Goal: Transaction & Acquisition: Purchase product/service

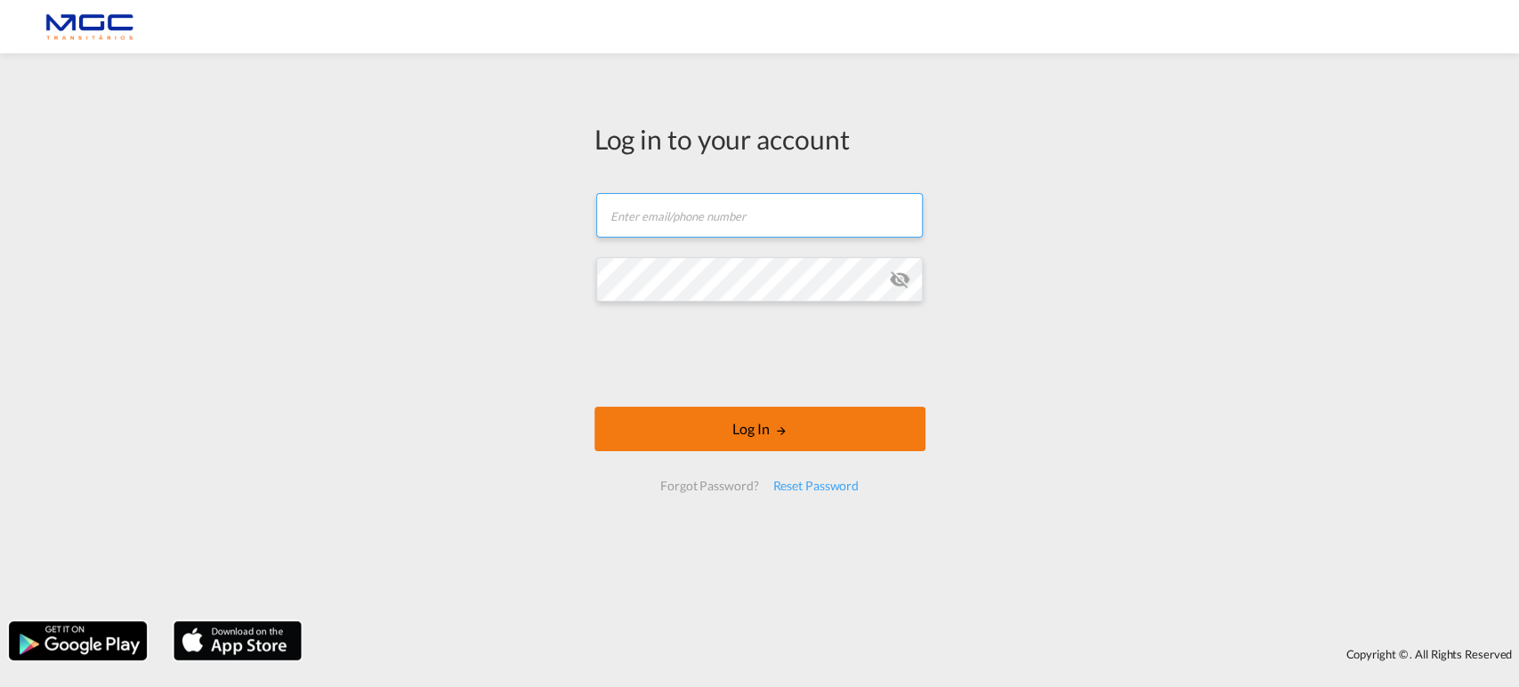
type input "[EMAIL_ADDRESS][PERSON_NAME][DOMAIN_NAME]"
click at [697, 287] on body "Log in to your account [EMAIL_ADDRESS][PERSON_NAME][DOMAIN_NAME] Email field is…" at bounding box center [759, 343] width 1519 height 687
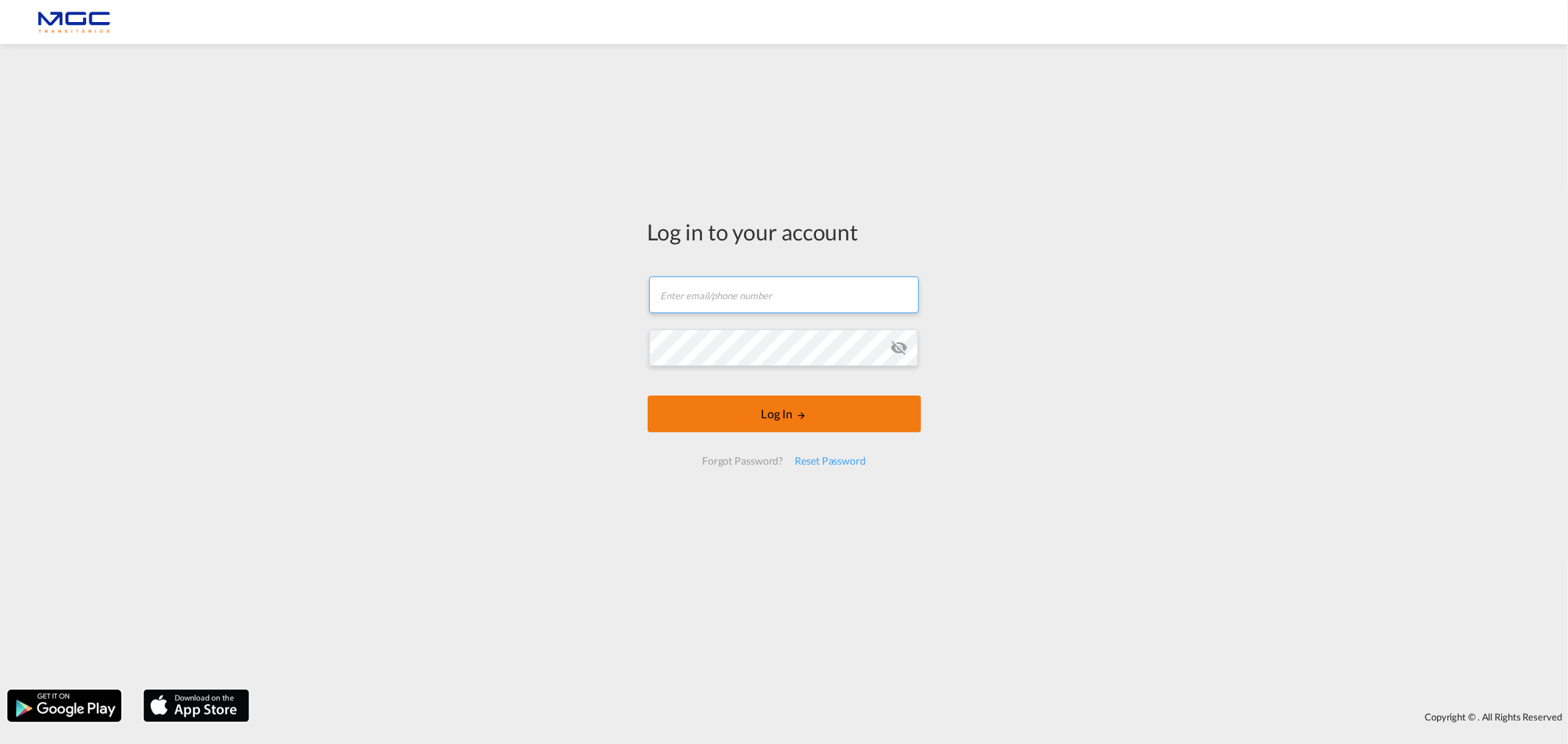
type input "[EMAIL_ADDRESS][PERSON_NAME][DOMAIN_NAME]"
click at [825, 430] on button "Log In" at bounding box center [784, 414] width 273 height 36
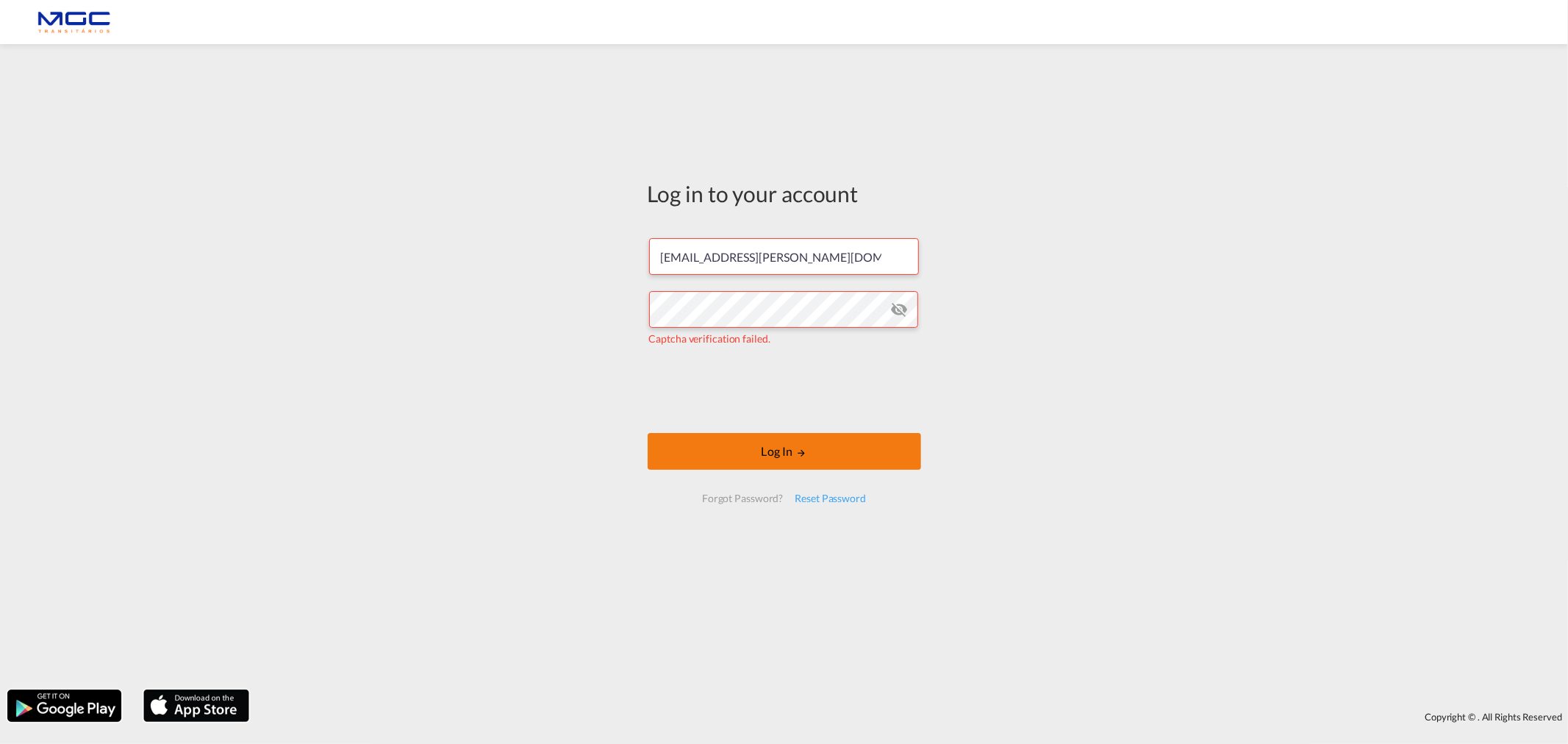
click at [729, 440] on button "Log In" at bounding box center [784, 451] width 273 height 36
click at [729, 451] on button "Log In" at bounding box center [784, 451] width 273 height 36
click at [891, 313] on md-icon "icon-eye-off" at bounding box center [898, 309] width 17 height 17
click at [800, 454] on md-icon "LOGIN" at bounding box center [801, 453] width 10 height 10
click at [761, 449] on button "Log In" at bounding box center [784, 451] width 273 height 36
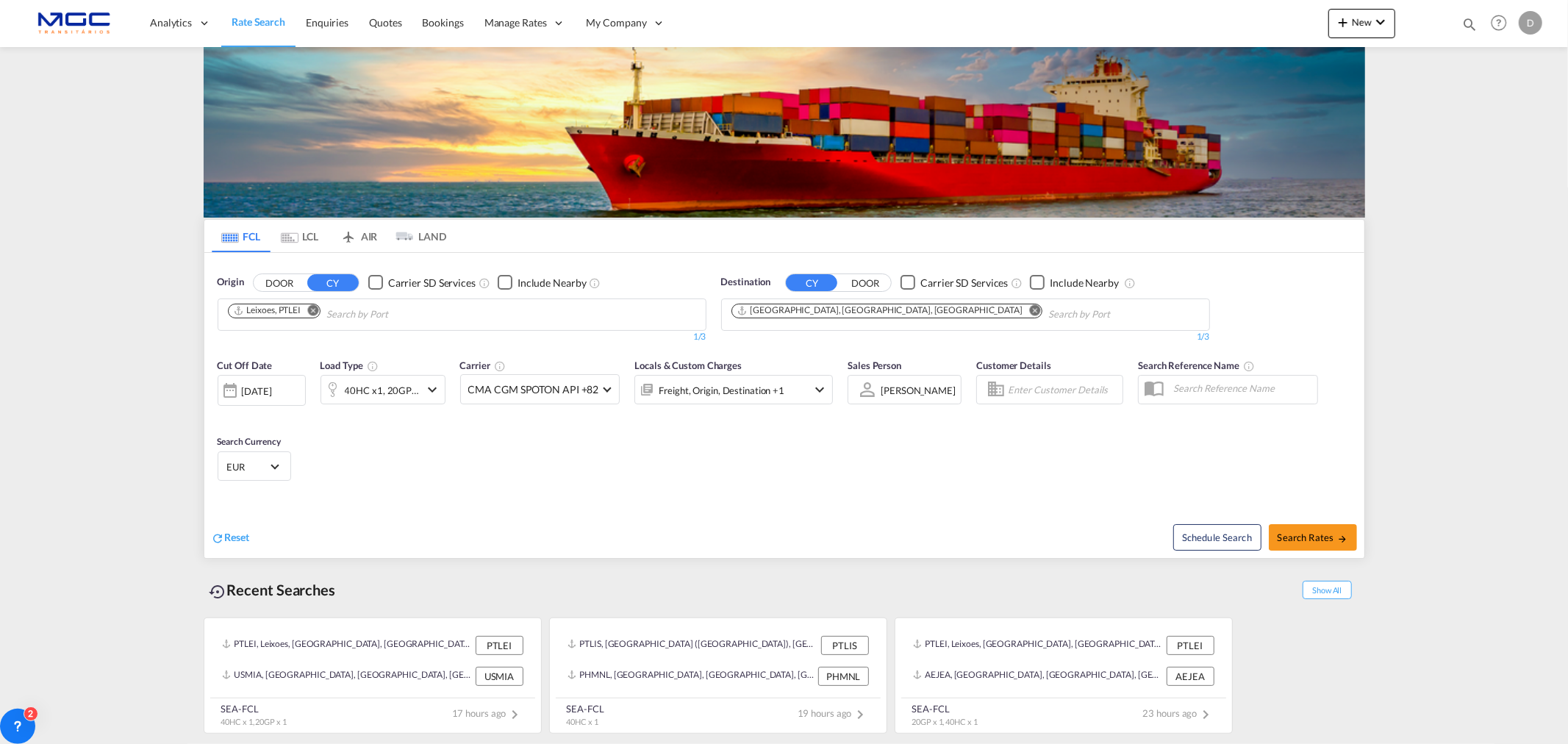
click at [1029, 312] on md-icon "Remove" at bounding box center [1033, 309] width 11 height 11
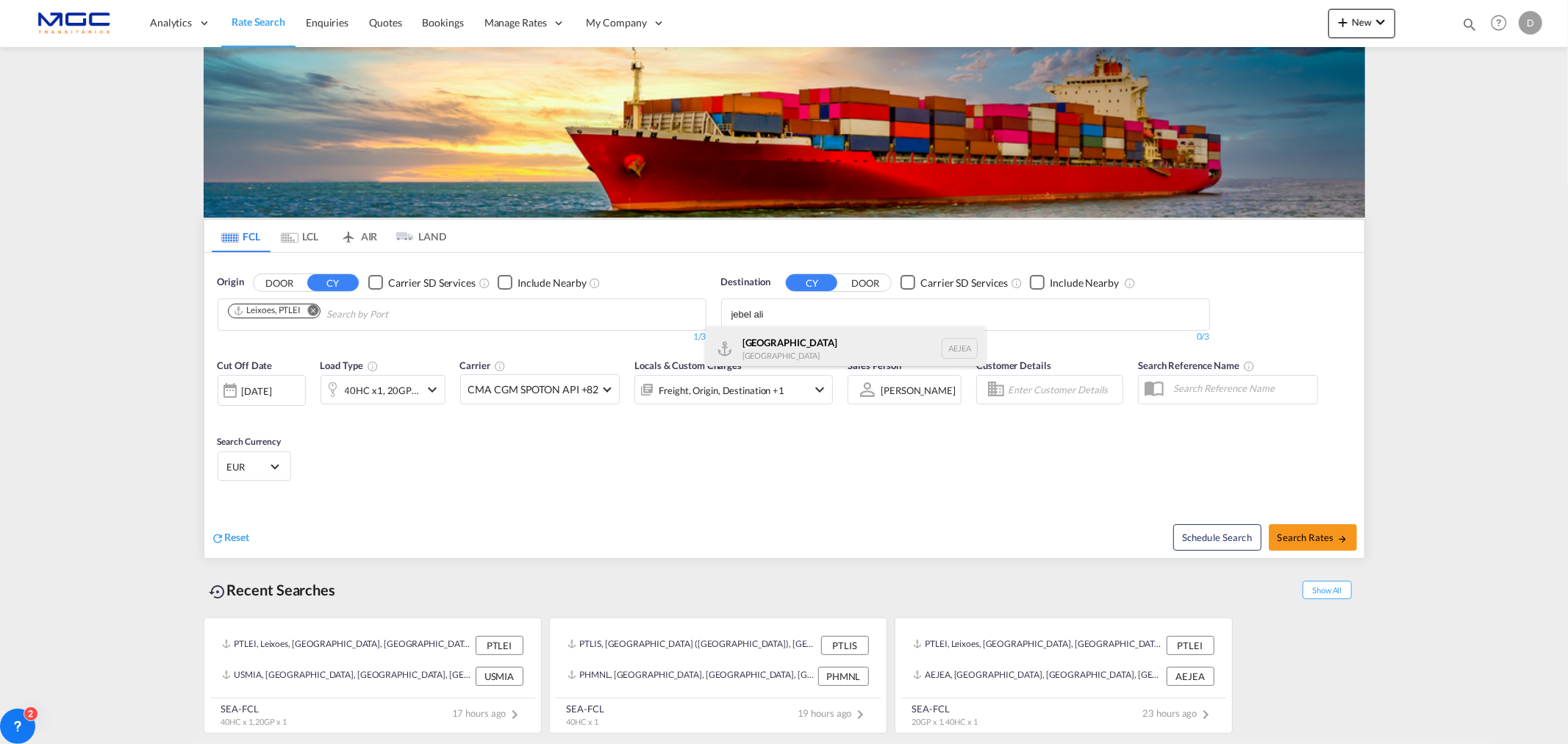
type input "jebel ali"
click at [843, 355] on div "Jebel Ali United Arab Emirates AEJEA" at bounding box center [845, 348] width 279 height 44
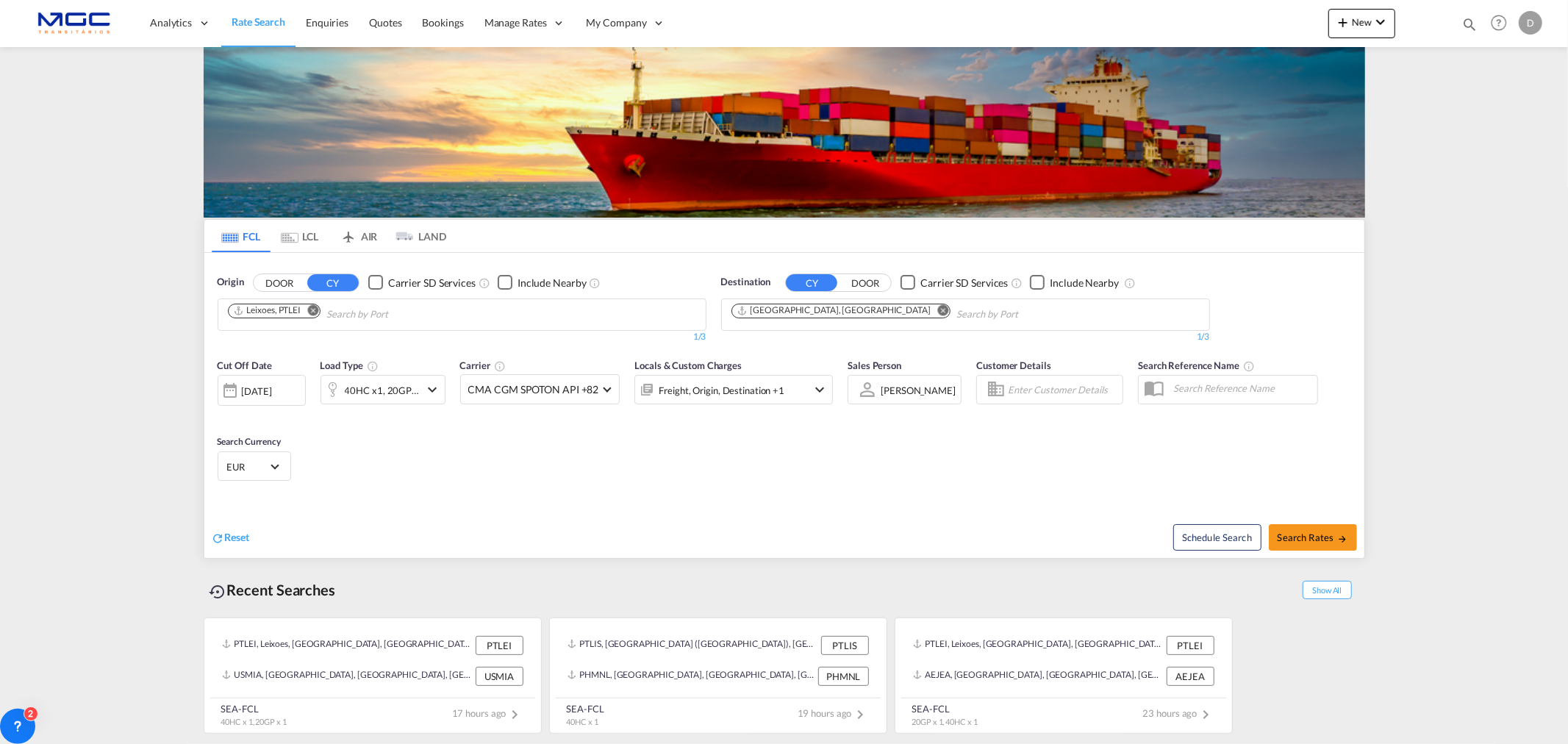
click at [316, 309] on md-icon "Remove" at bounding box center [312, 309] width 11 height 11
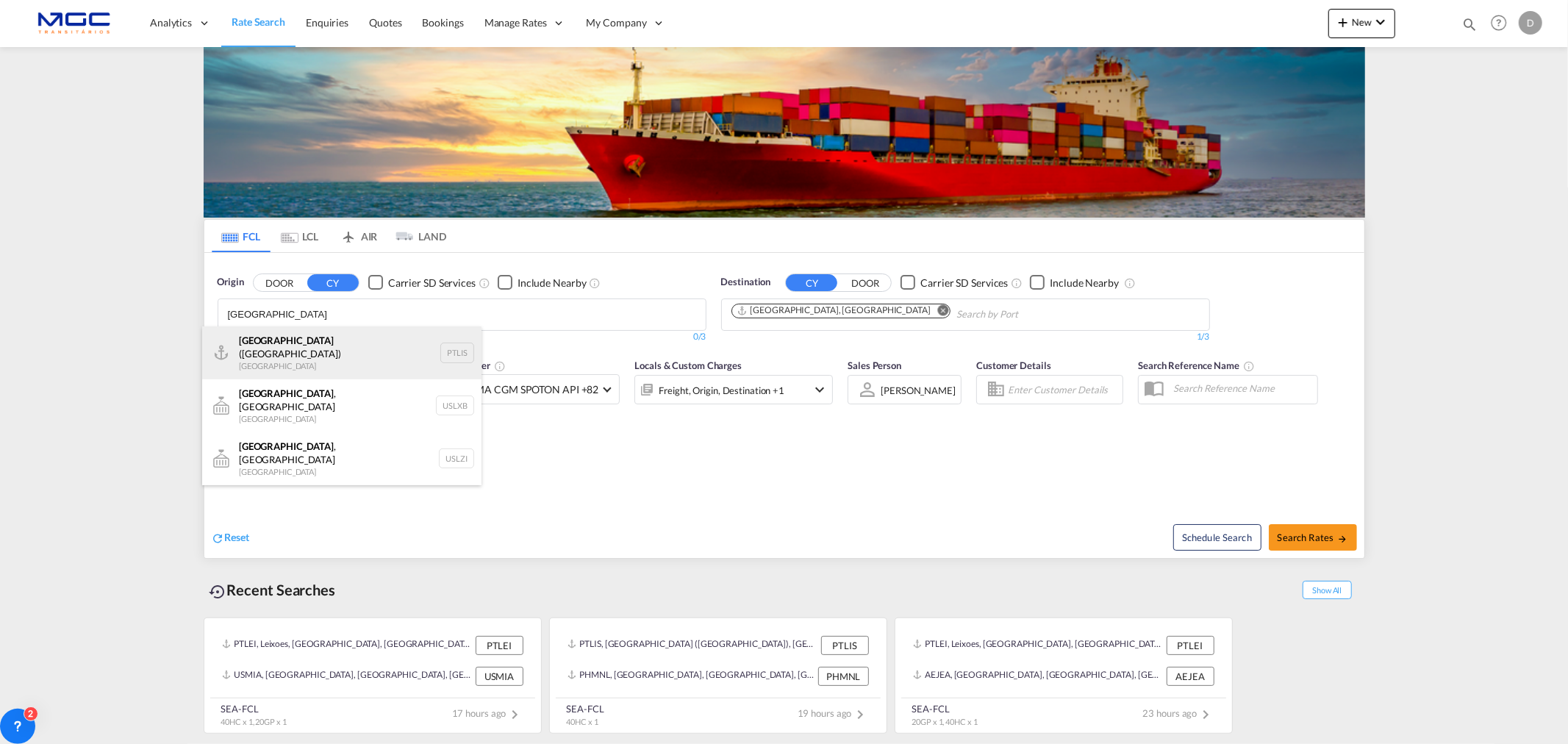
type input "lisbon"
click at [306, 336] on div "Lisbon (Lisboa) Portugal PTLIS" at bounding box center [342, 353] width 279 height 53
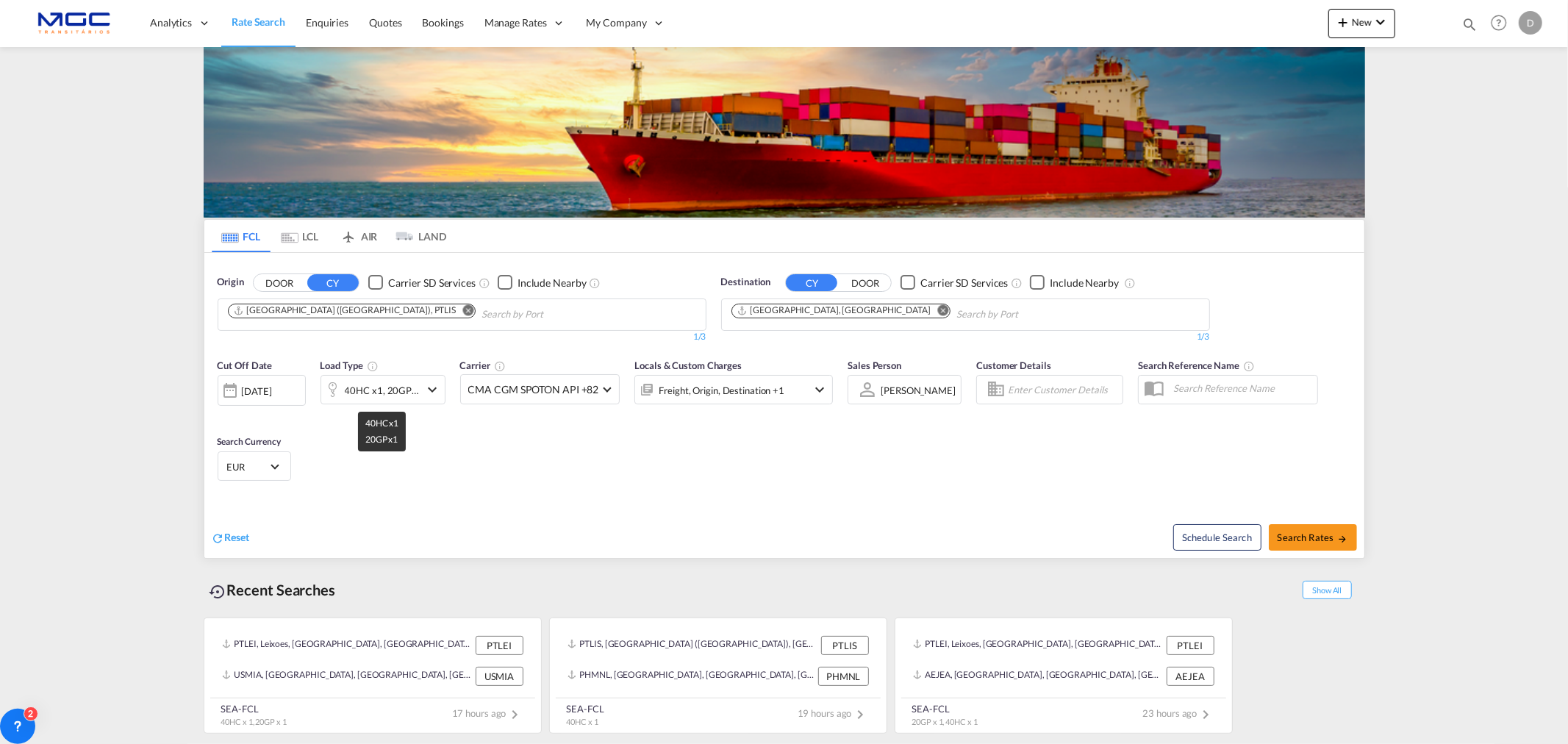
click at [395, 390] on div "40HC x1, 20GP x1" at bounding box center [382, 390] width 75 height 21
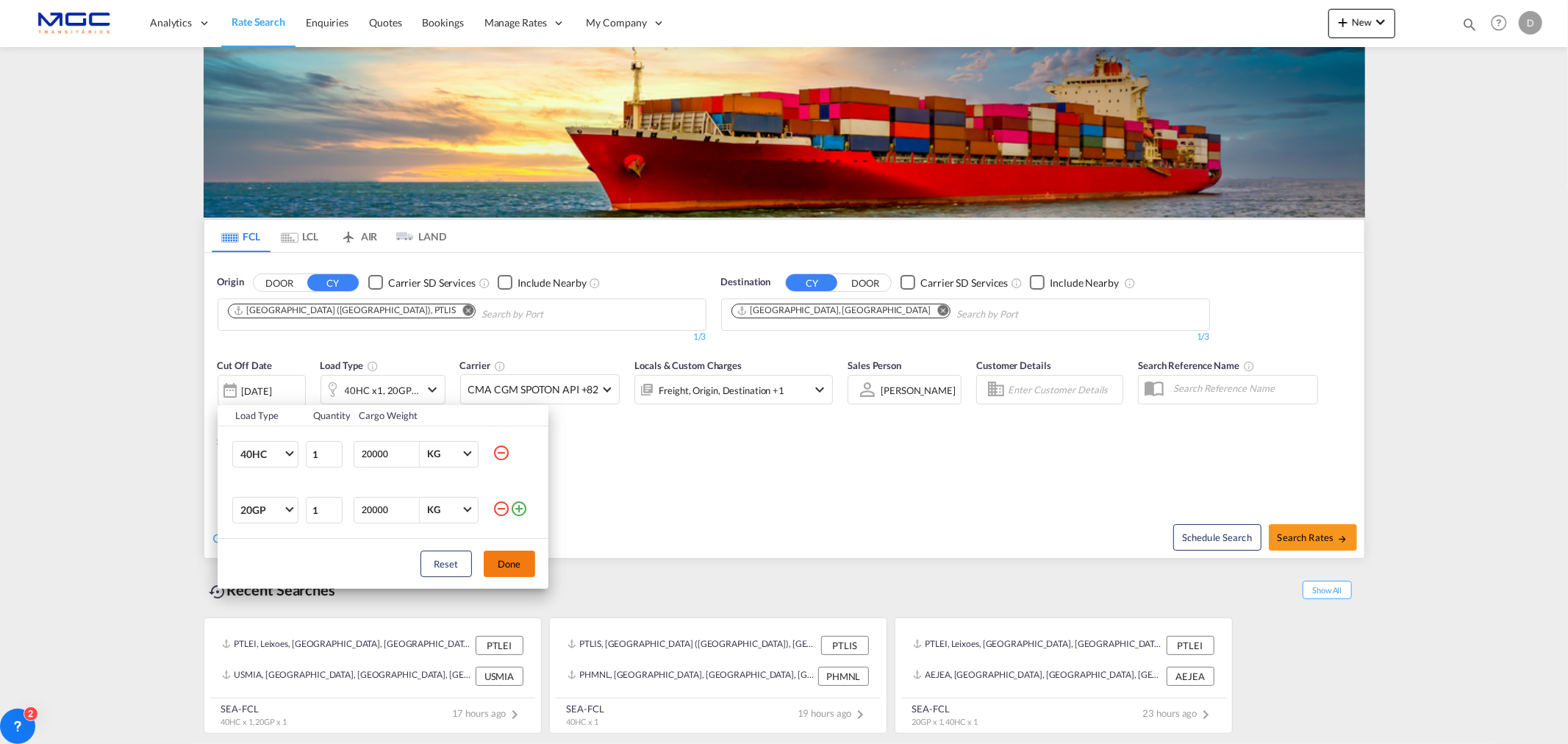
click at [498, 505] on md-icon "icon-minus-circle-outline" at bounding box center [501, 508] width 17 height 17
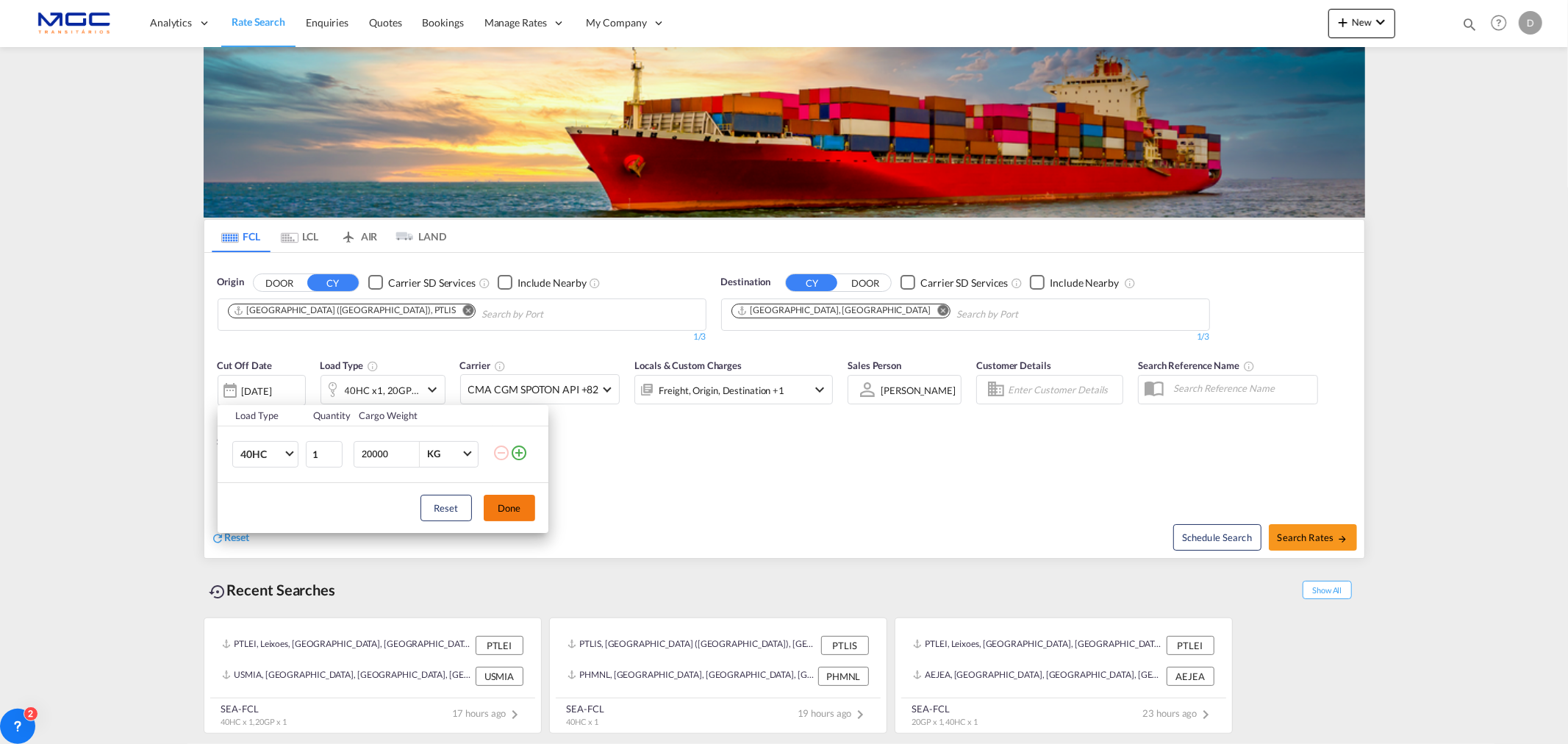
click at [508, 506] on button "Done" at bounding box center [509, 508] width 51 height 26
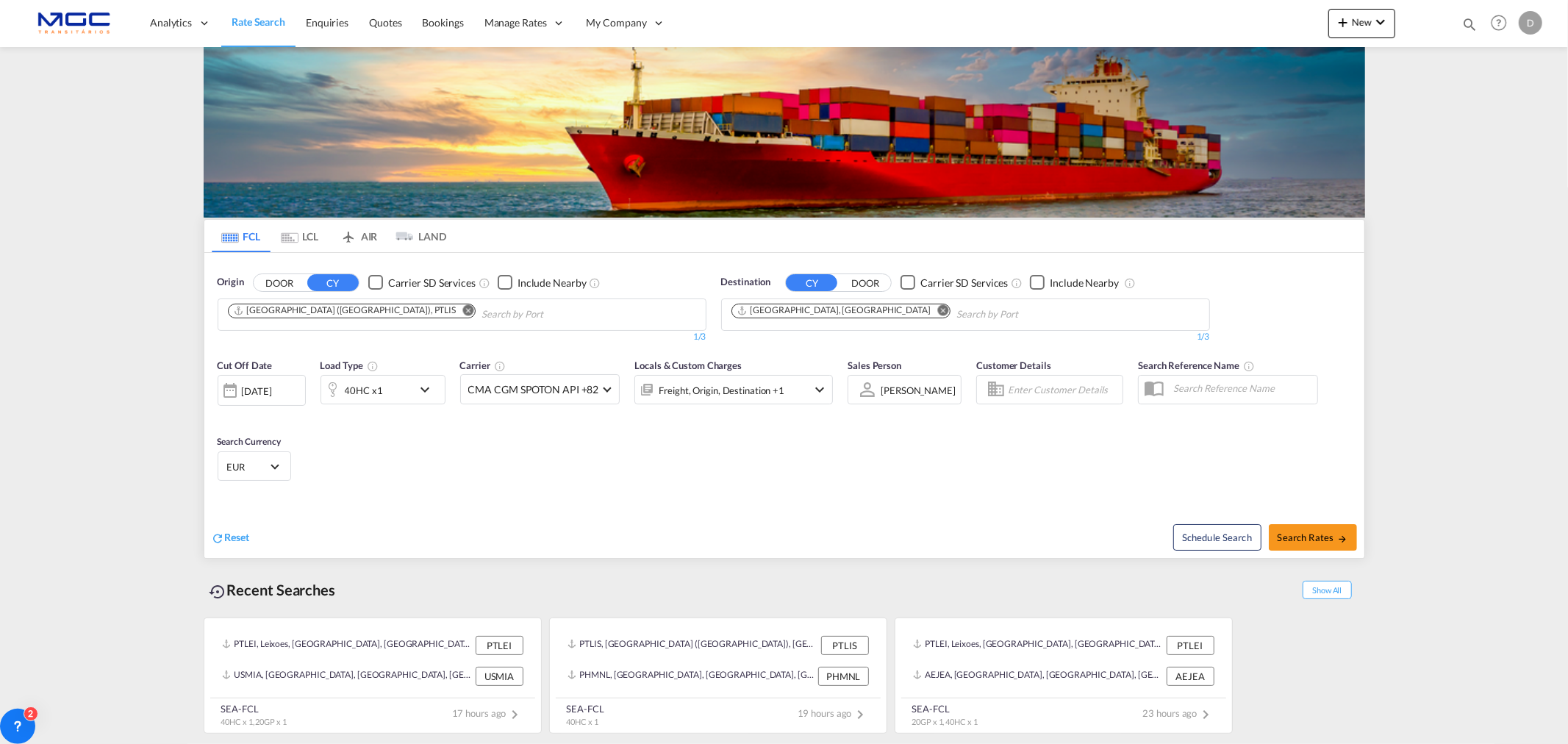
click at [410, 394] on div "40HC x1" at bounding box center [367, 390] width 91 height 30
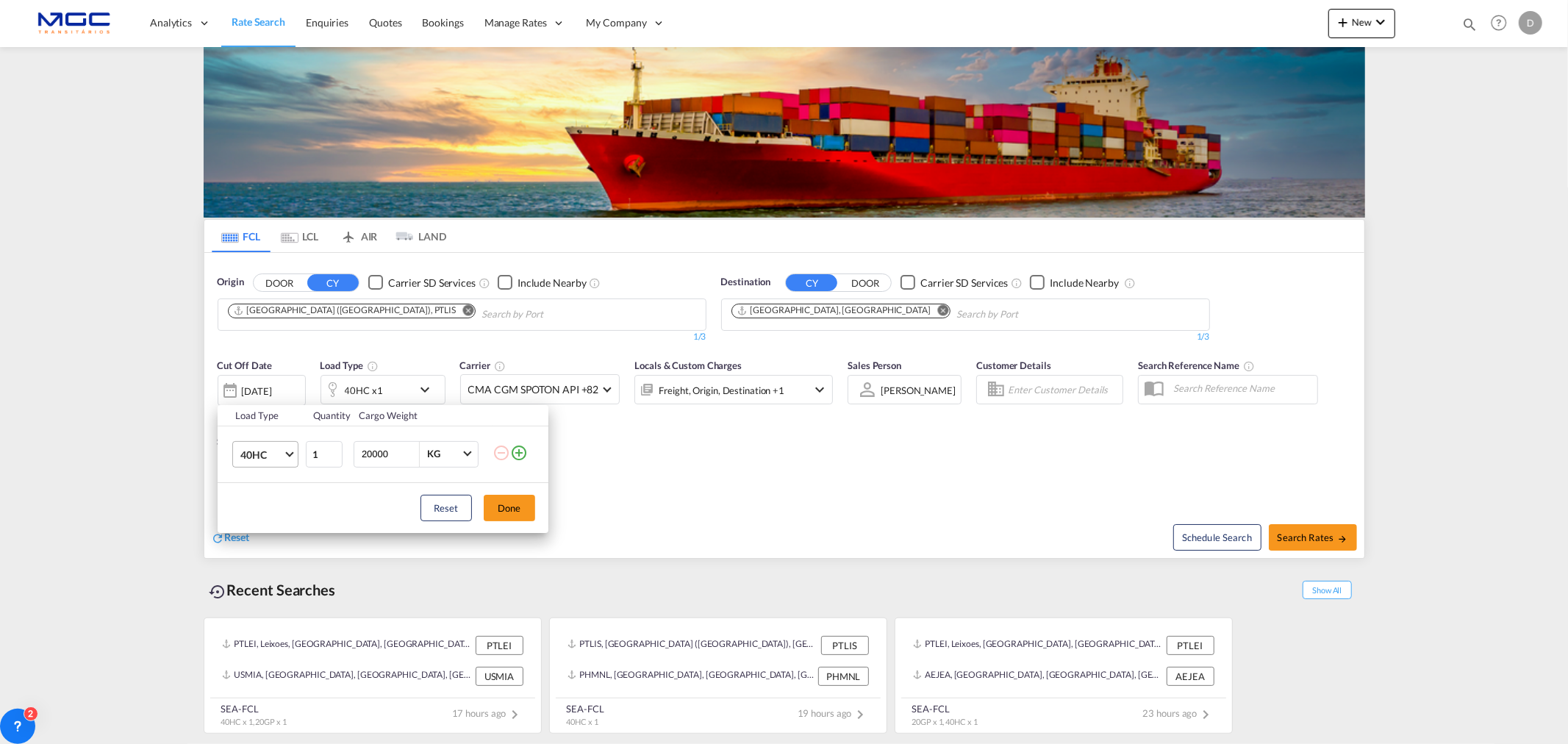
click at [294, 456] on md-select-value "40HC" at bounding box center [268, 455] width 59 height 25
click at [283, 419] on md-option "40OT" at bounding box center [278, 421] width 100 height 36
click at [510, 503] on button "Done" at bounding box center [509, 508] width 51 height 26
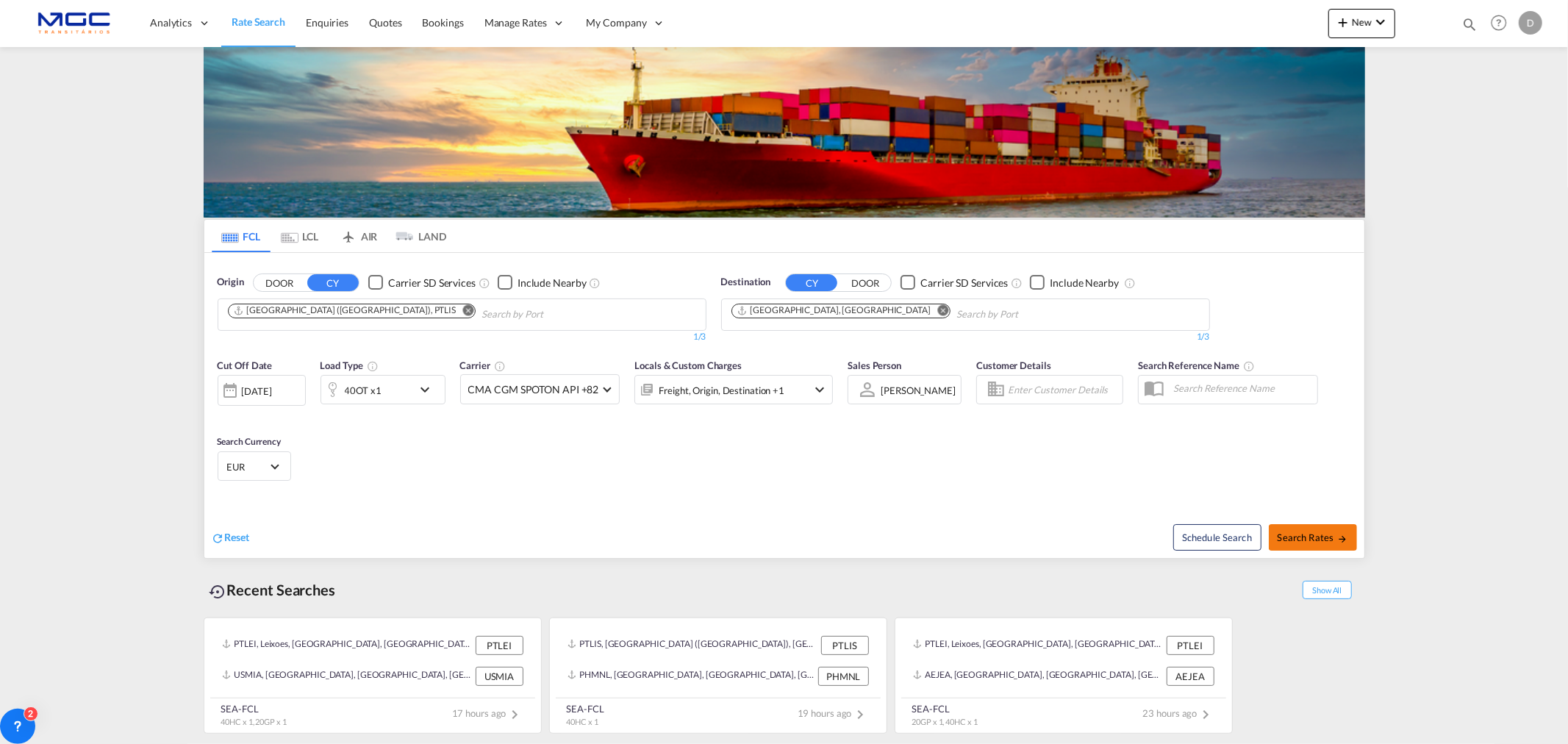
click at [1290, 535] on span "Search Rates" at bounding box center [1312, 537] width 70 height 12
type input "PTLIS to AEJEA / 12 Aug 2025"
click at [463, 313] on md-icon "Remove" at bounding box center [468, 309] width 11 height 11
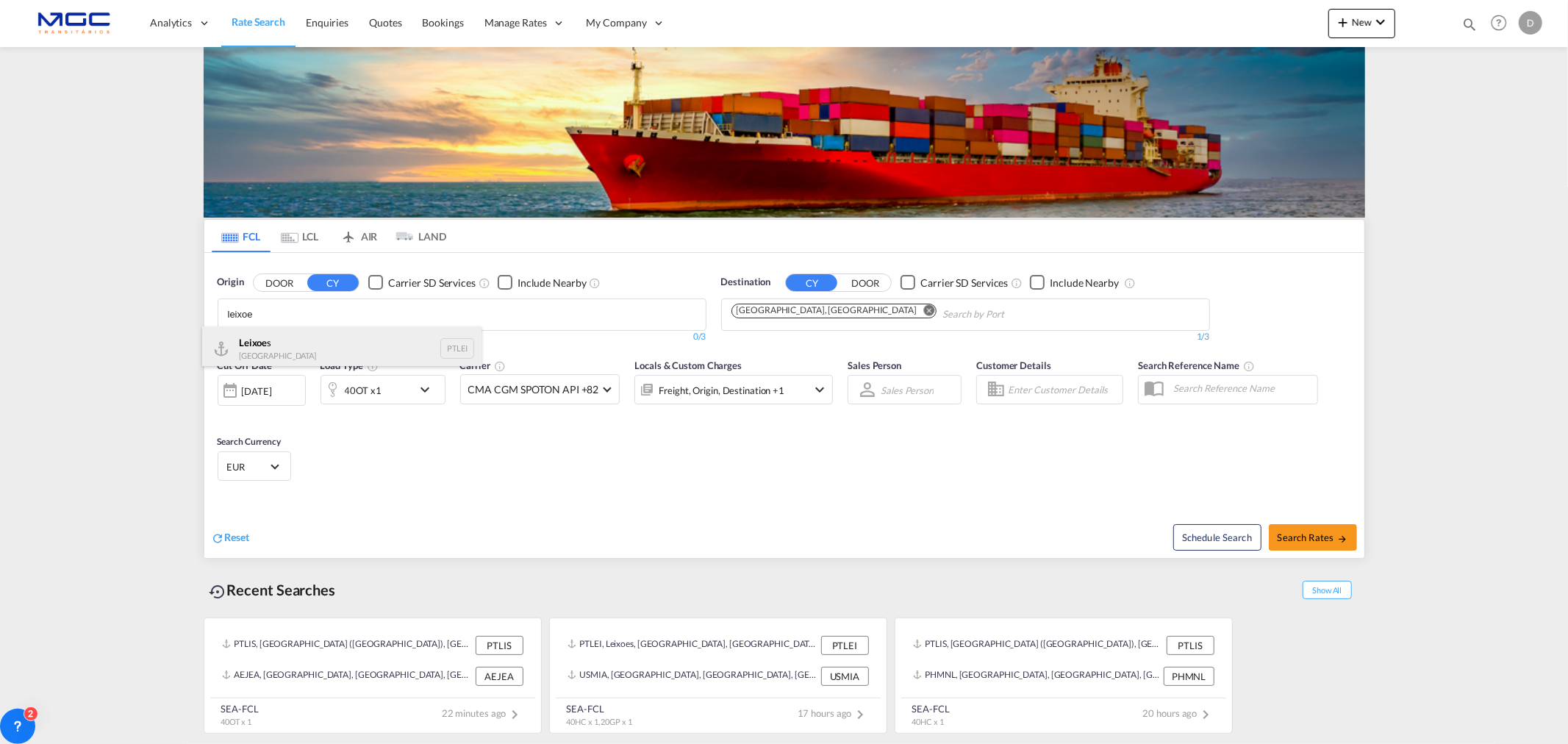
type input "leixoe"
click at [344, 350] on div "Leixoe s Portugal PTLEI" at bounding box center [342, 348] width 279 height 44
click at [937, 310] on md-icon "Remove" at bounding box center [942, 309] width 11 height 11
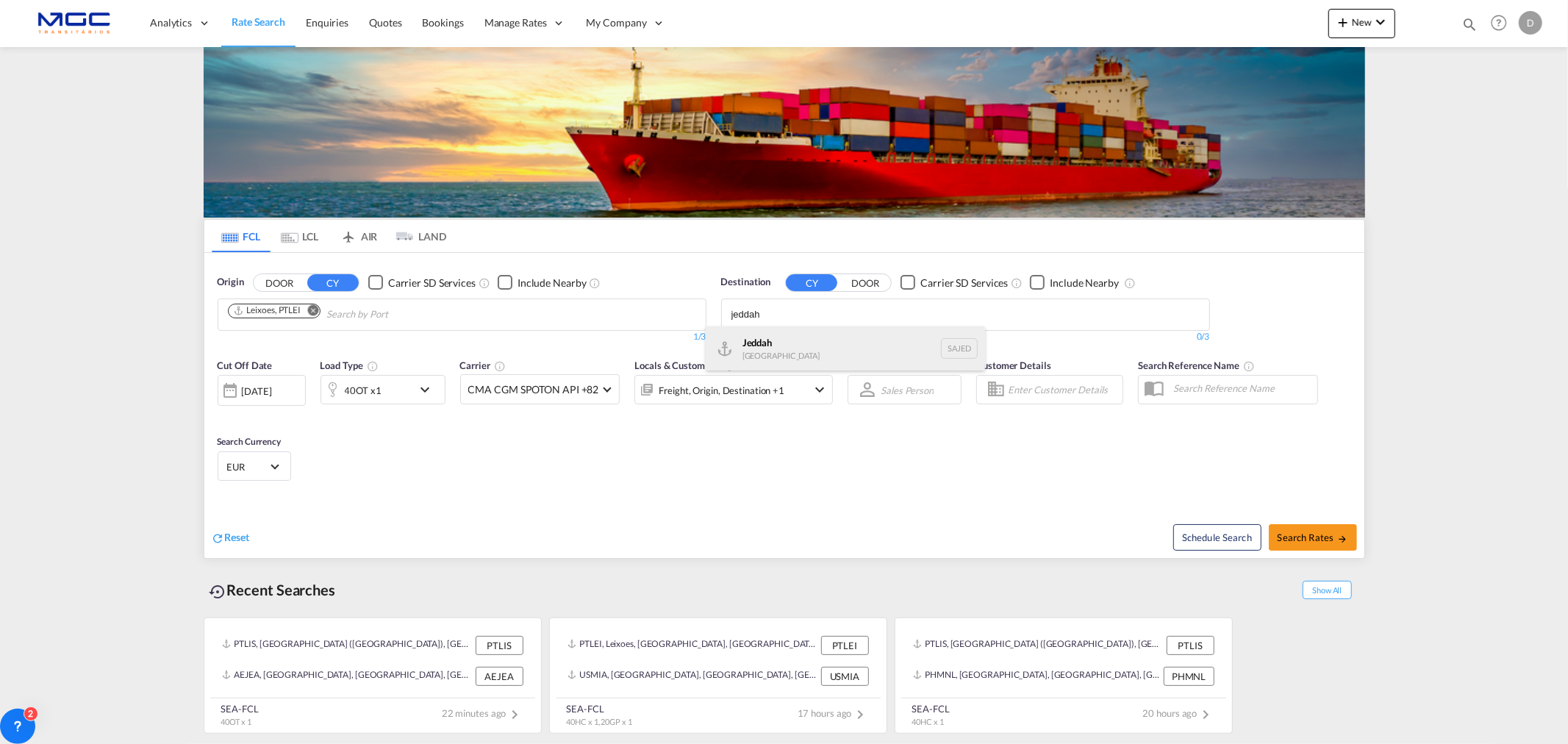
type input "jeddah"
drag, startPoint x: 795, startPoint y: 350, endPoint x: 671, endPoint y: 341, distance: 124.3
click at [789, 350] on div "Jeddah Saudi Arabia SAJED" at bounding box center [845, 348] width 279 height 44
click at [317, 312] on md-icon "Remove" at bounding box center [312, 309] width 11 height 11
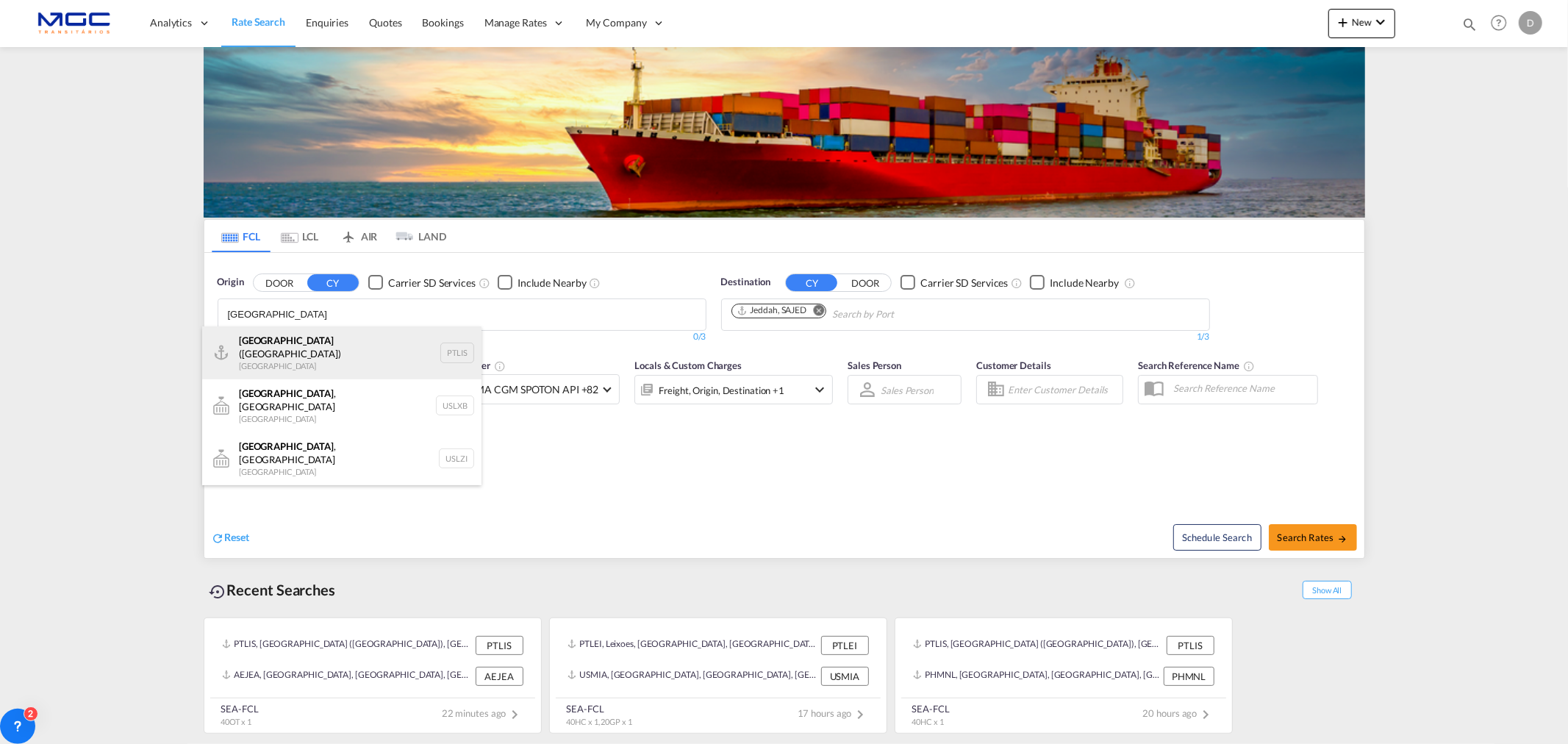
type input "lisbon"
click at [351, 356] on div "Lisbon (Lisboa) Portugal PTLIS" at bounding box center [342, 353] width 279 height 53
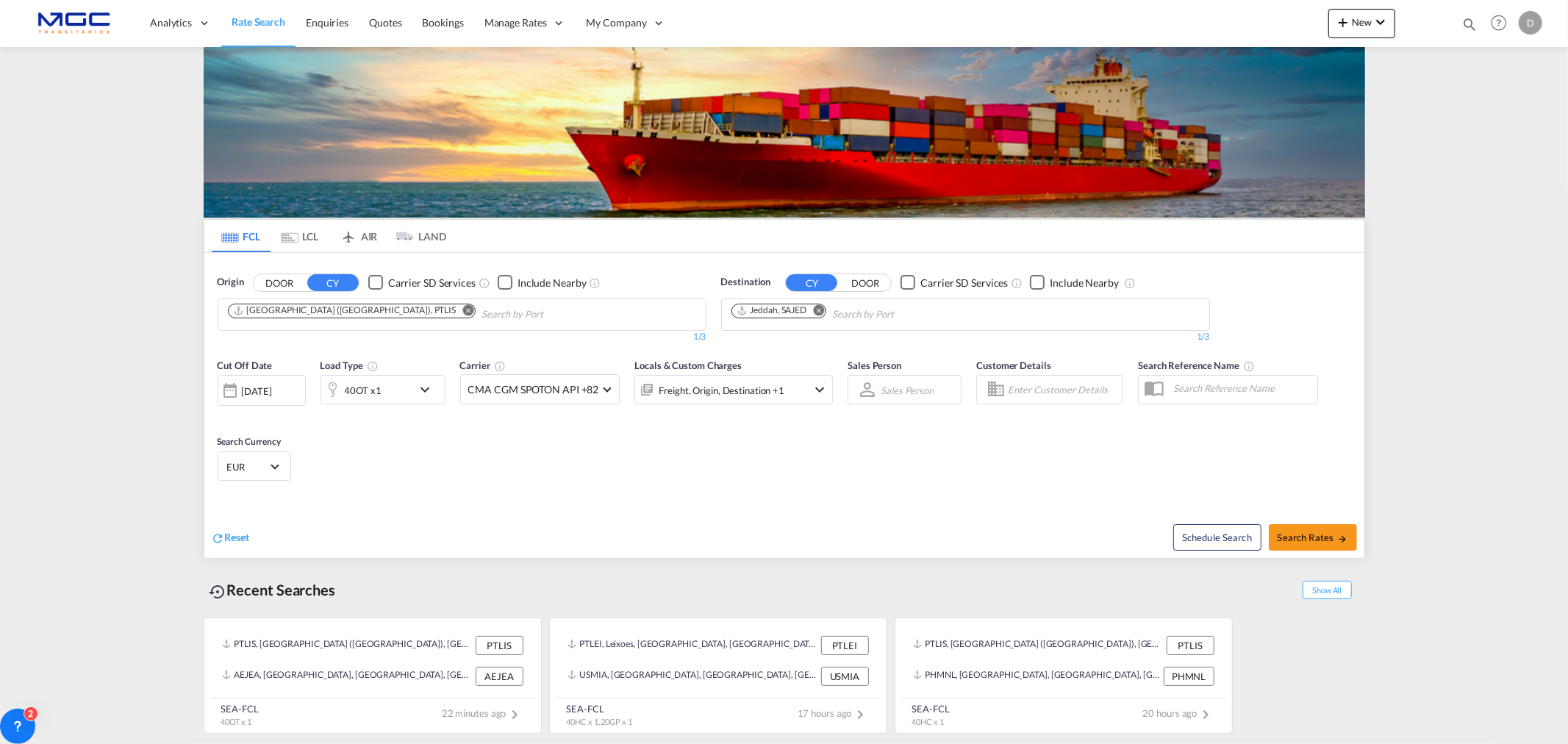
click at [1357, 535] on div "Schedule Search Search Rates" at bounding box center [1076, 530] width 576 height 57
click at [1333, 533] on span "Search Rates" at bounding box center [1312, 537] width 70 height 12
type input "PTLIS to SAJED / 12 Aug 2025"
